Goal: Navigation & Orientation: Find specific page/section

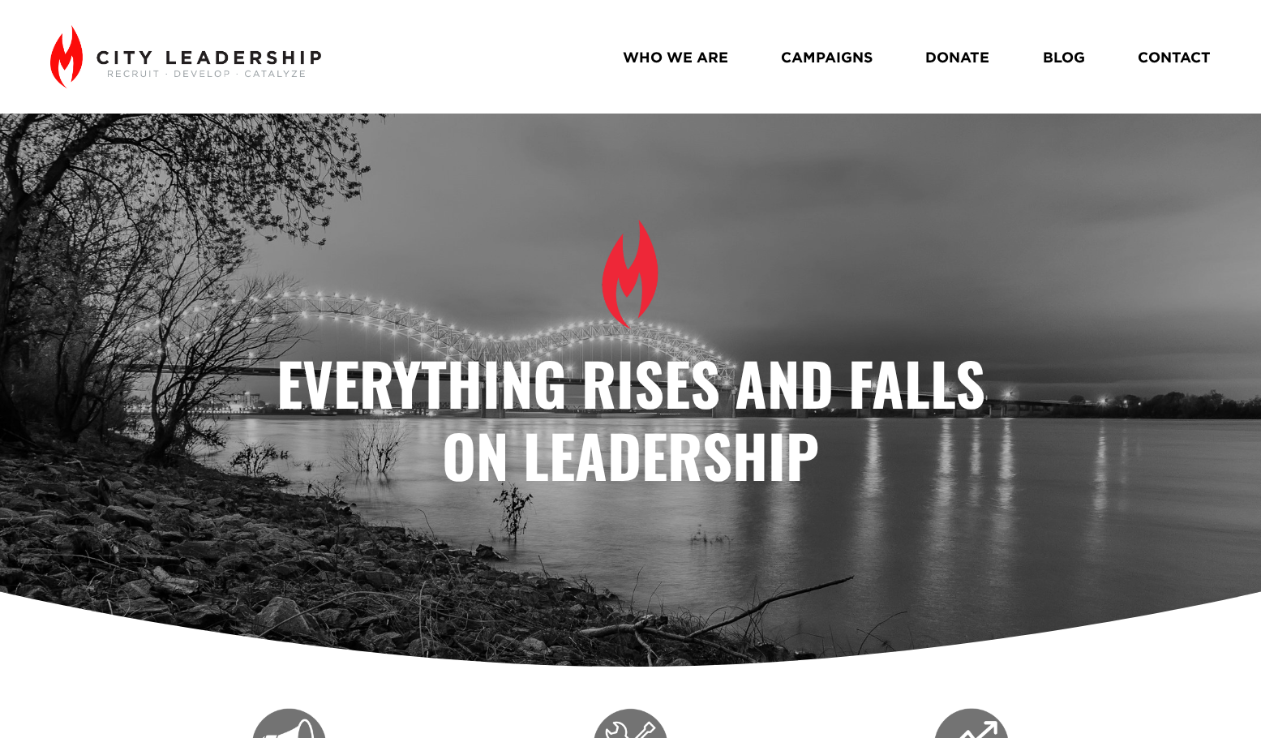
click at [666, 58] on link "WHO WE ARE" at bounding box center [675, 56] width 105 height 29
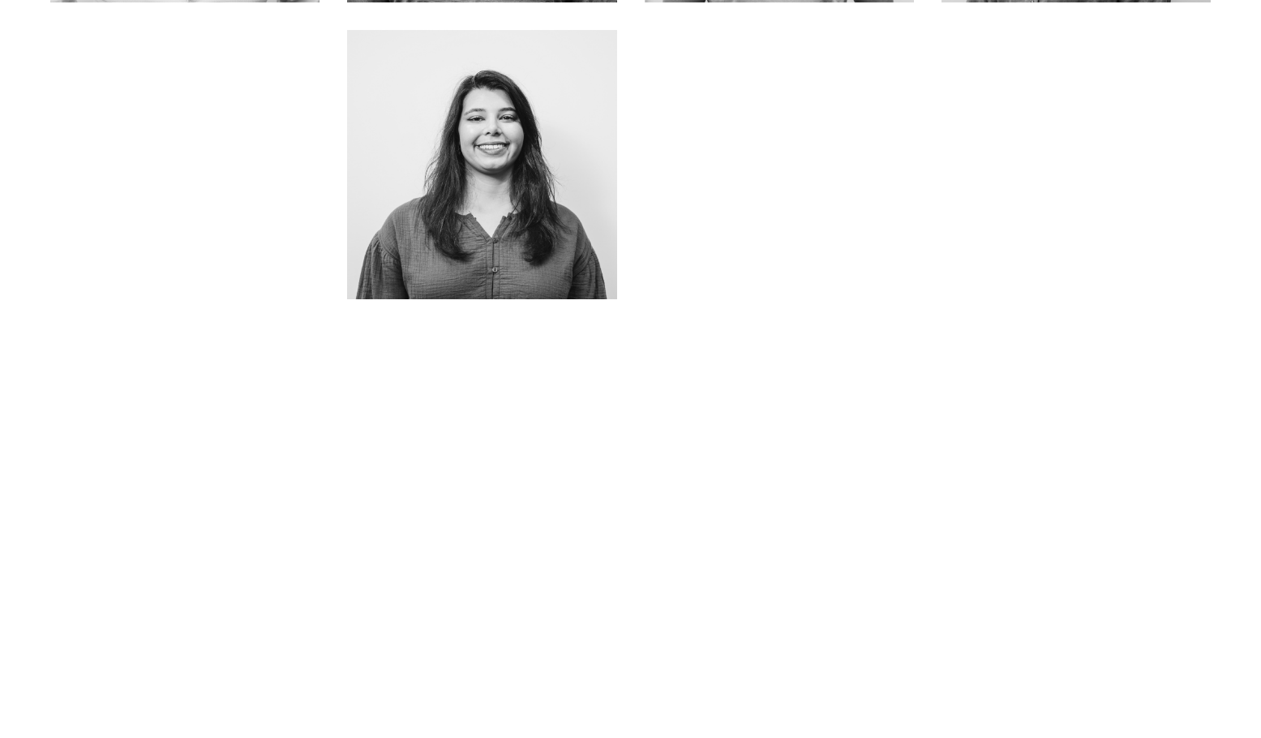
scroll to position [1298, 0]
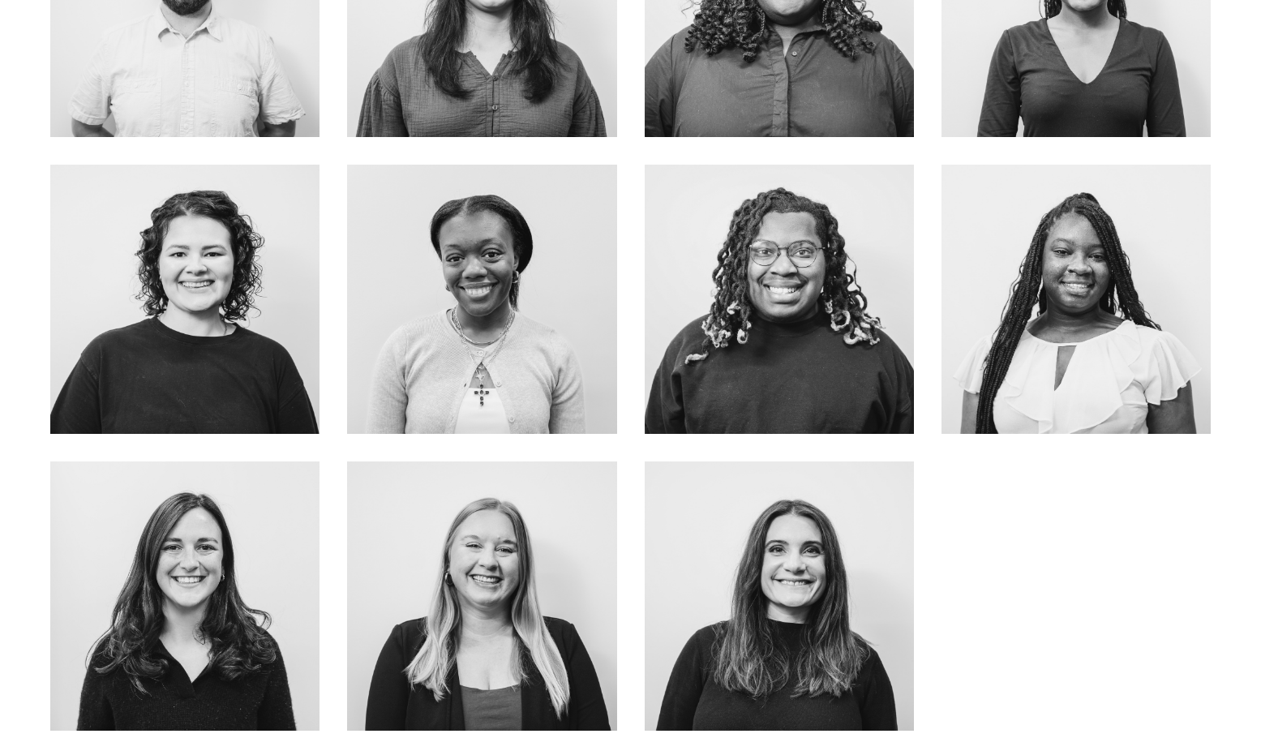
click at [222, 612] on link "about me" at bounding box center [185, 633] width 129 height 43
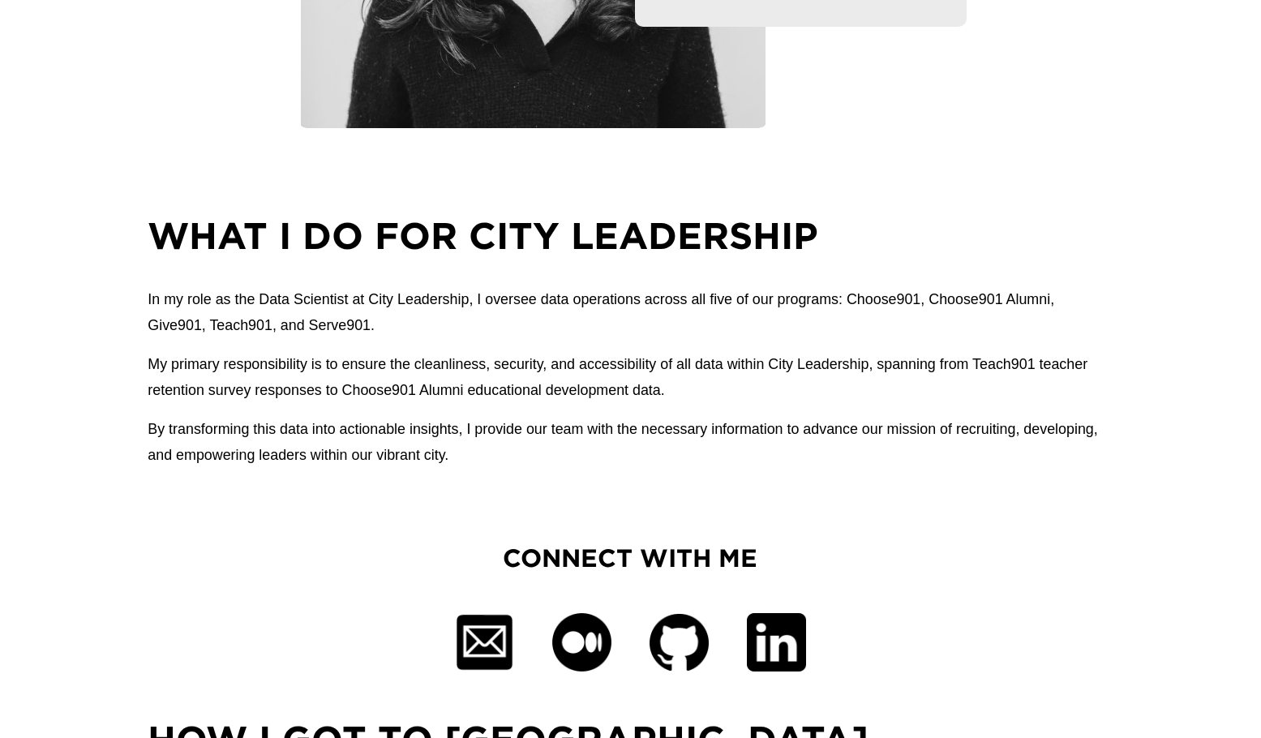
drag, startPoint x: 161, startPoint y: 344, endPoint x: 156, endPoint y: 393, distance: 49.0
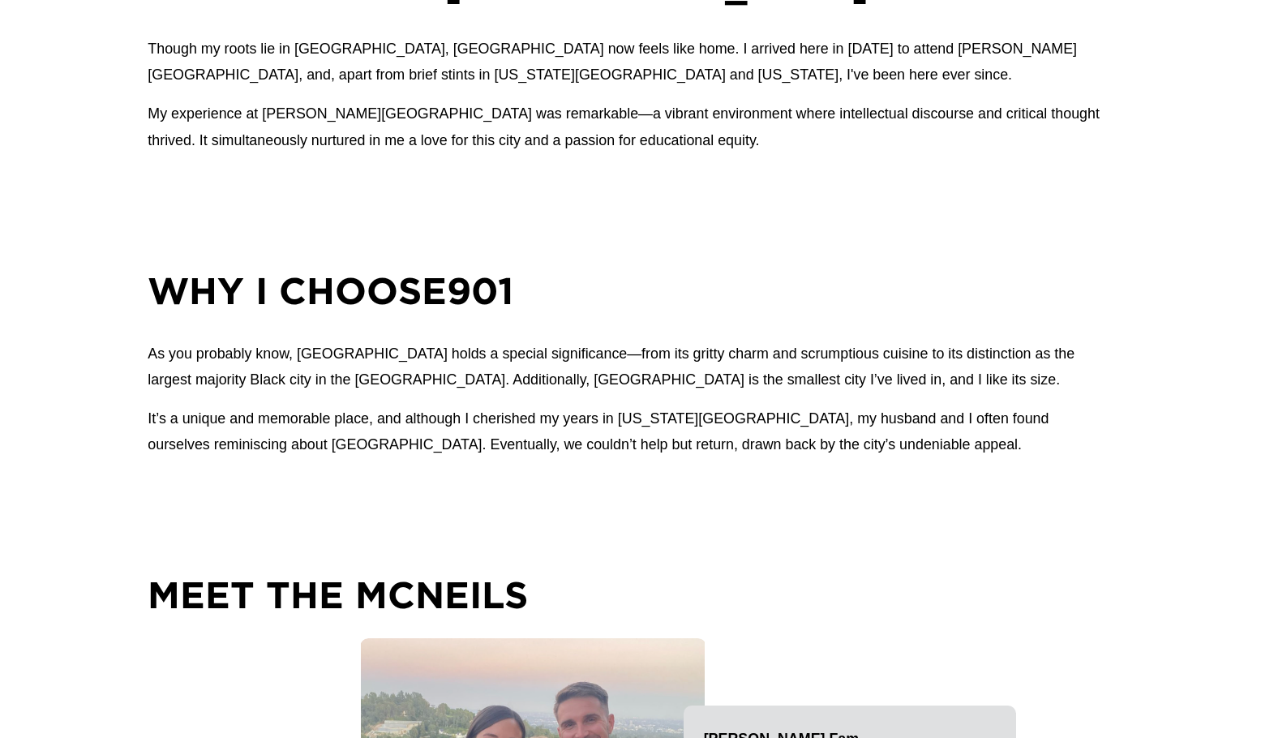
drag, startPoint x: 213, startPoint y: 421, endPoint x: 208, endPoint y: 480, distance: 59.5
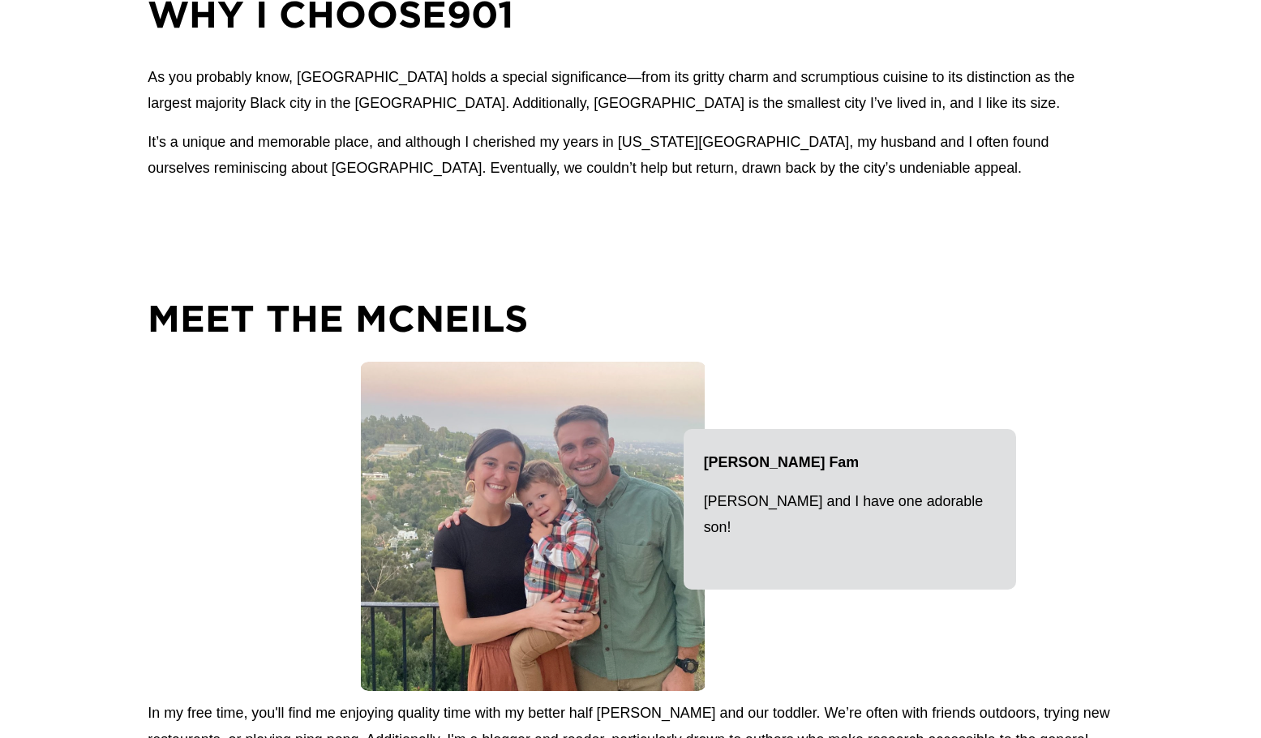
drag, startPoint x: 208, startPoint y: 480, endPoint x: 202, endPoint y: 507, distance: 27.4
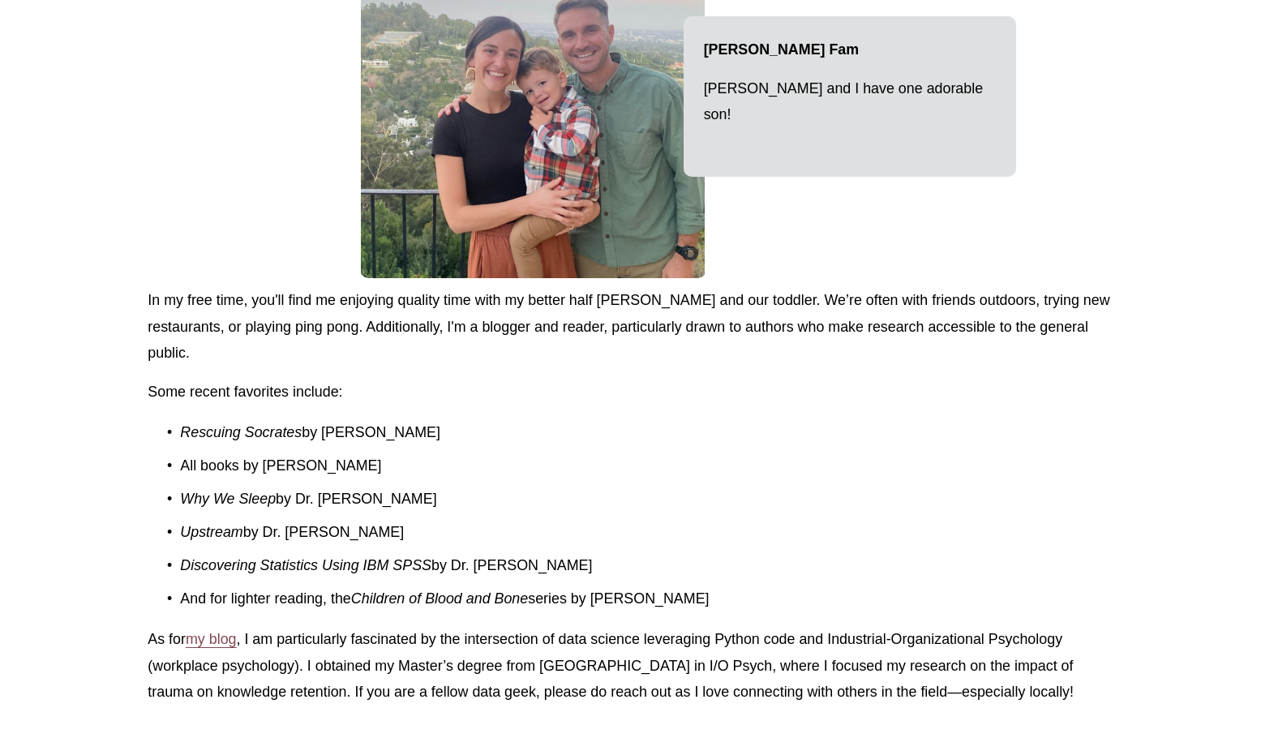
scroll to position [2281, 0]
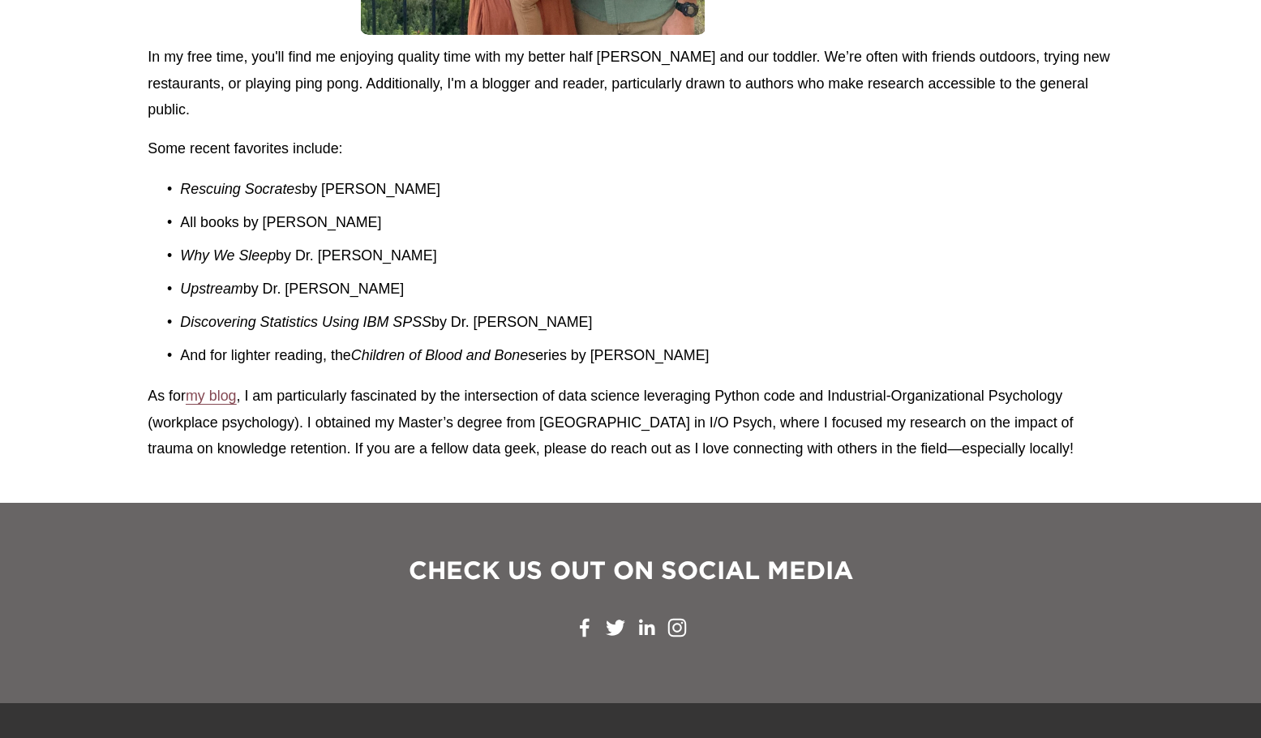
click at [213, 404] on span "my blog" at bounding box center [211, 396] width 51 height 16
